Goal: Task Accomplishment & Management: Manage account settings

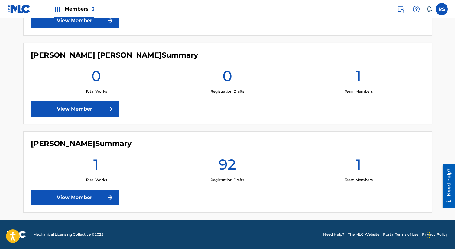
scroll to position [238, 0]
click at [94, 195] on link "View Member" at bounding box center [75, 197] width 88 height 15
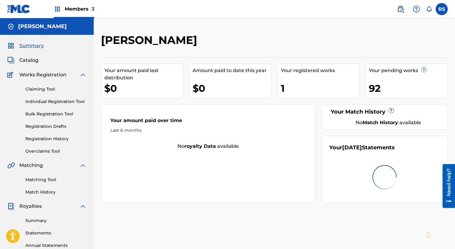
click at [22, 58] on span "Catalog" at bounding box center [28, 60] width 19 height 7
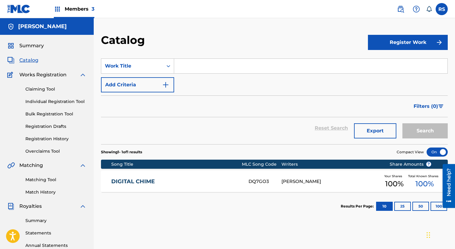
click at [34, 43] on span "Summary" at bounding box center [31, 45] width 24 height 7
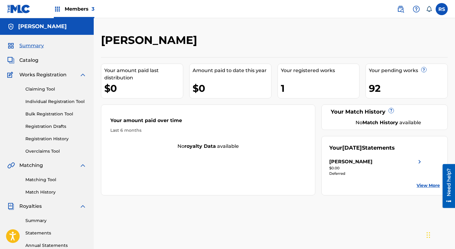
click at [377, 90] on div "92" at bounding box center [408, 88] width 79 height 14
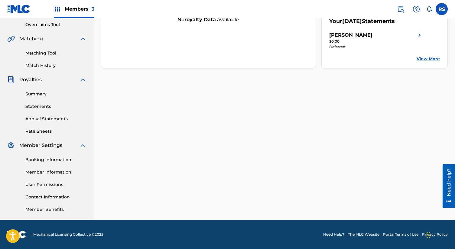
scroll to position [126, 0]
click at [43, 160] on link "Banking Information" at bounding box center [55, 159] width 61 height 6
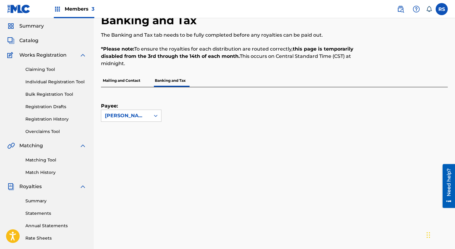
scroll to position [20, 0]
click at [147, 110] on div "[PERSON_NAME]" at bounding box center [125, 114] width 49 height 11
click at [158, 96] on div "Payee: [PERSON_NAME]" at bounding box center [131, 104] width 60 height 34
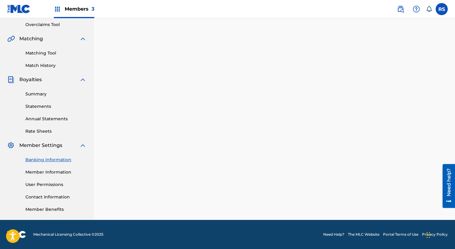
scroll to position [126, 0]
click at [47, 158] on link "Banking Information" at bounding box center [55, 159] width 61 height 6
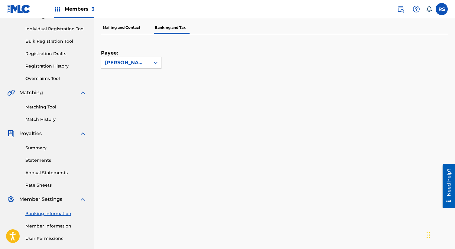
scroll to position [65, 0]
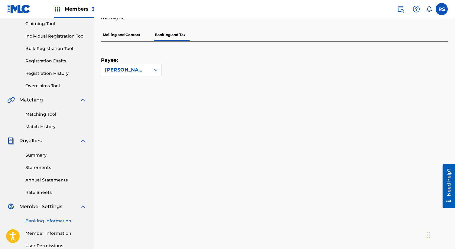
click at [139, 35] on p "Mailing and Contact" at bounding box center [121, 34] width 41 height 13
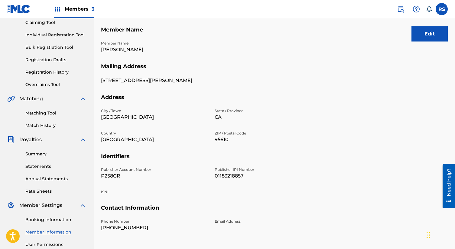
scroll to position [48, 0]
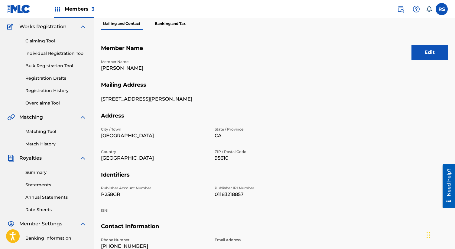
click at [421, 59] on button "Edit" at bounding box center [430, 52] width 36 height 15
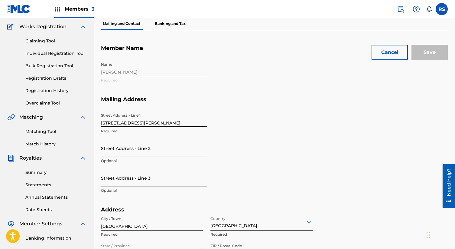
drag, startPoint x: 162, startPoint y: 123, endPoint x: 76, endPoint y: 121, distance: 86.5
click at [164, 115] on input "[STREET_ADDRESS]" at bounding box center [154, 118] width 106 height 17
type input "[STREET_ADDRESS]"
click at [159, 108] on h5 "Mailing Address" at bounding box center [274, 103] width 347 height 14
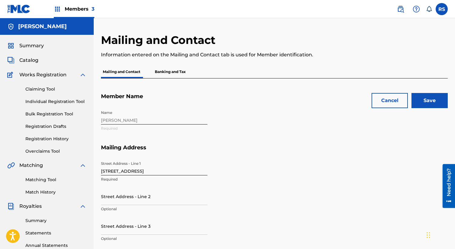
scroll to position [0, 0]
click at [420, 96] on input "Save" at bounding box center [430, 100] width 36 height 15
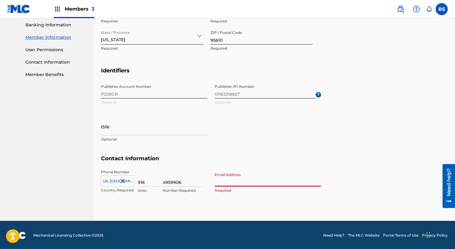
type input "\"
click at [227, 120] on div "Publisher Account Number P258GR Optional Publisher IPI Number 01183218857 Optio…" at bounding box center [211, 118] width 220 height 74
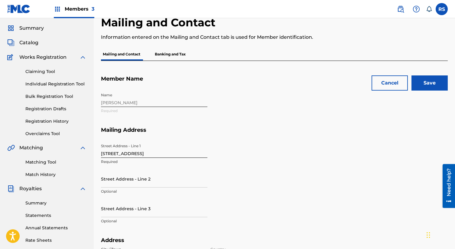
scroll to position [5, 0]
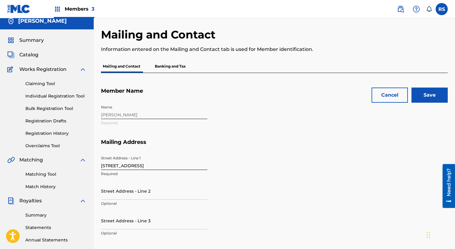
click at [170, 69] on p "Banking and Tax" at bounding box center [170, 66] width 34 height 13
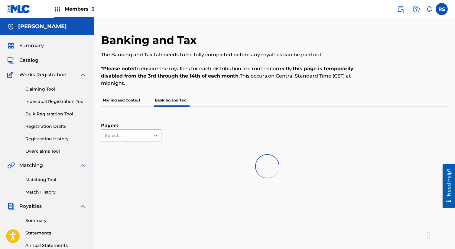
click at [120, 101] on p "Mailing and Contact" at bounding box center [121, 100] width 41 height 13
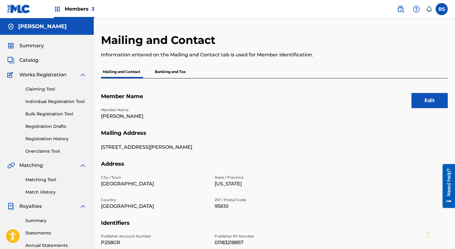
click at [425, 98] on button "Edit" at bounding box center [430, 100] width 36 height 15
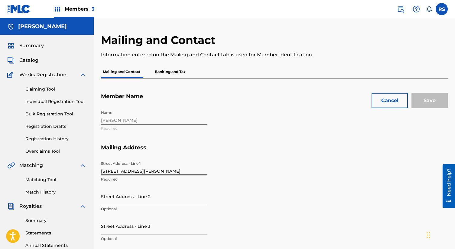
drag, startPoint x: 157, startPoint y: 172, endPoint x: 77, endPoint y: 170, distance: 80.8
type input "[STREET_ADDRESS]"
click at [145, 147] on h5 "Mailing Address" at bounding box center [274, 151] width 347 height 14
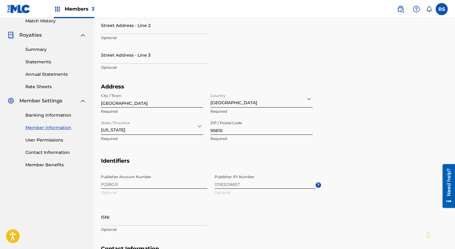
scroll to position [175, 0]
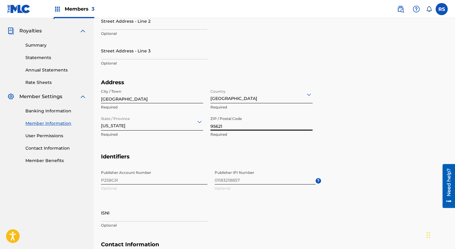
type input "95621"
click at [174, 144] on div "Address City / Town [GEOGRAPHIC_DATA] Required Country [GEOGRAPHIC_DATA] Requir…" at bounding box center [211, 116] width 220 height 74
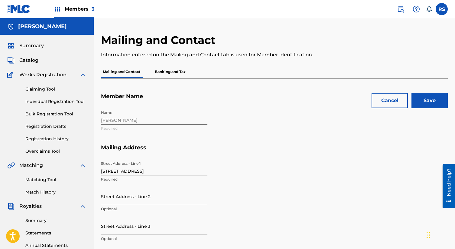
scroll to position [0, 0]
click at [441, 95] on input "Save" at bounding box center [430, 100] width 36 height 15
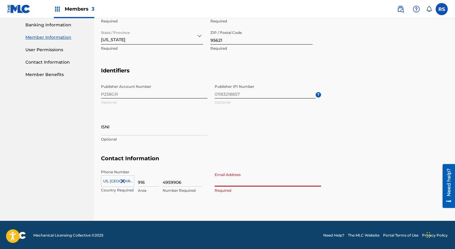
type input "[EMAIL_ADDRESS][DOMAIN_NAME]"
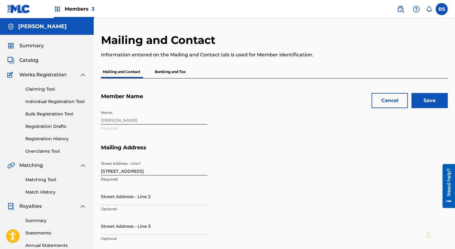
scroll to position [0, 0]
click at [435, 102] on input "Save" at bounding box center [430, 100] width 36 height 15
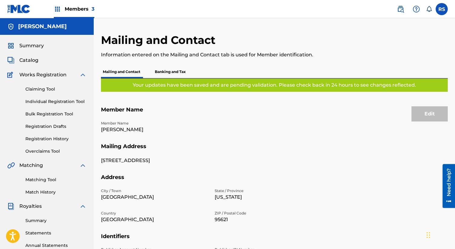
click at [34, 41] on div "Summary Catalog Works Registration Claiming Tool Individual Registration Tool B…" at bounding box center [47, 190] width 94 height 311
click at [34, 42] on span "Summary" at bounding box center [31, 45] width 24 height 7
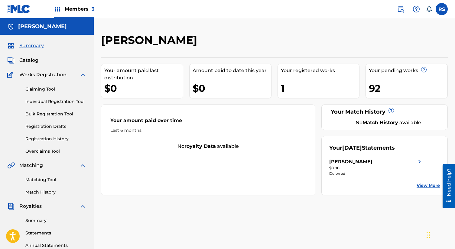
click at [279, 14] on nav "Members 3 RS RS [PERSON_NAME] [EMAIL_ADDRESS][DOMAIN_NAME] Notification Prefere…" at bounding box center [227, 9] width 455 height 18
click at [70, 3] on div "Members 3" at bounding box center [74, 9] width 41 height 18
click at [12, 3] on link at bounding box center [18, 9] width 23 height 18
